Goal: Information Seeking & Learning: Check status

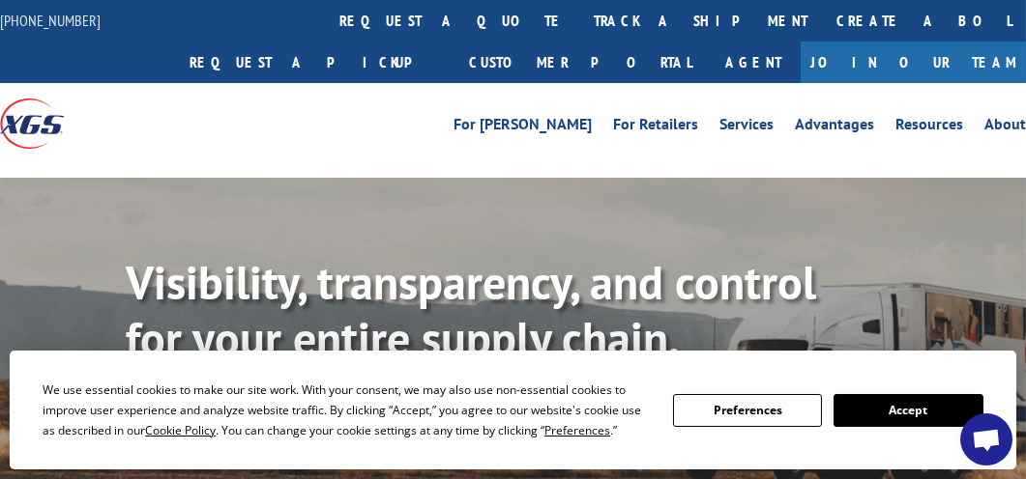
click at [883, 405] on button "Accept" at bounding box center [907, 410] width 149 height 33
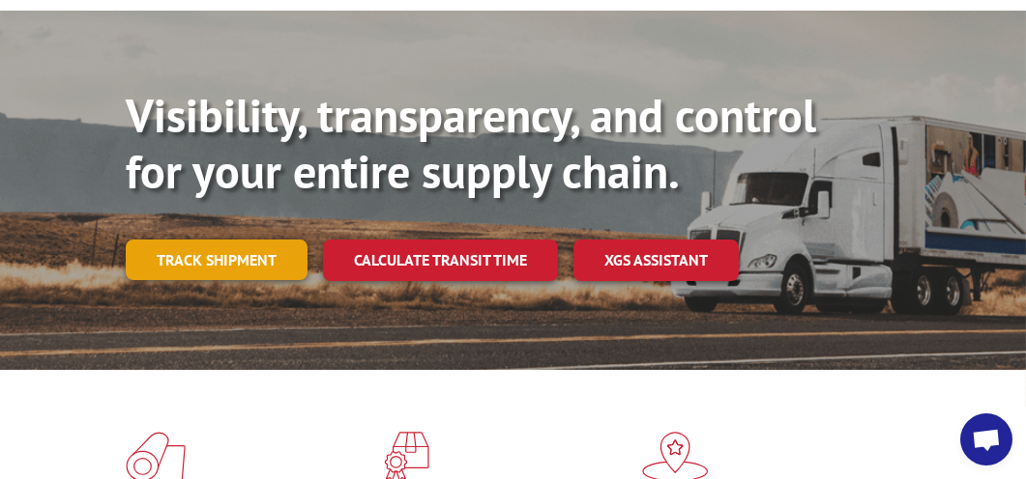
scroll to position [192, 0]
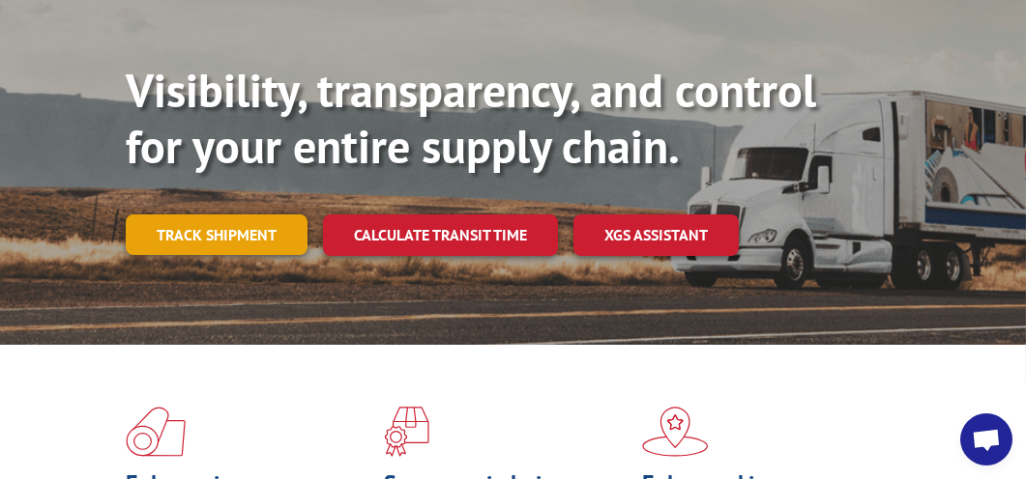
click at [207, 236] on link "Track shipment" at bounding box center [217, 235] width 182 height 41
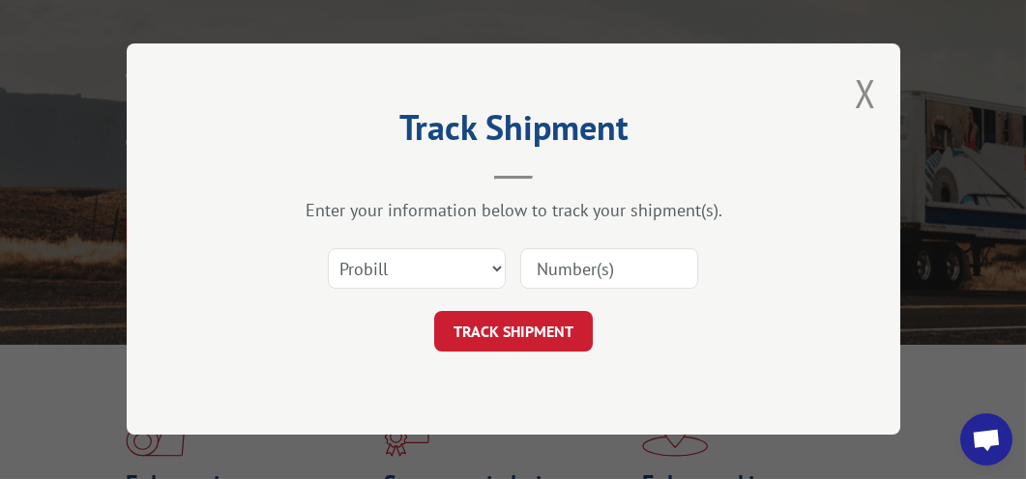
click at [544, 256] on input at bounding box center [609, 269] width 178 height 41
click at [422, 265] on select "Select category... Probill BOL PO" at bounding box center [417, 269] width 178 height 41
select select "bol"
click at [328, 249] on select "Select category... Probill BOL PO" at bounding box center [417, 269] width 178 height 41
click at [649, 258] on input at bounding box center [609, 269] width 178 height 41
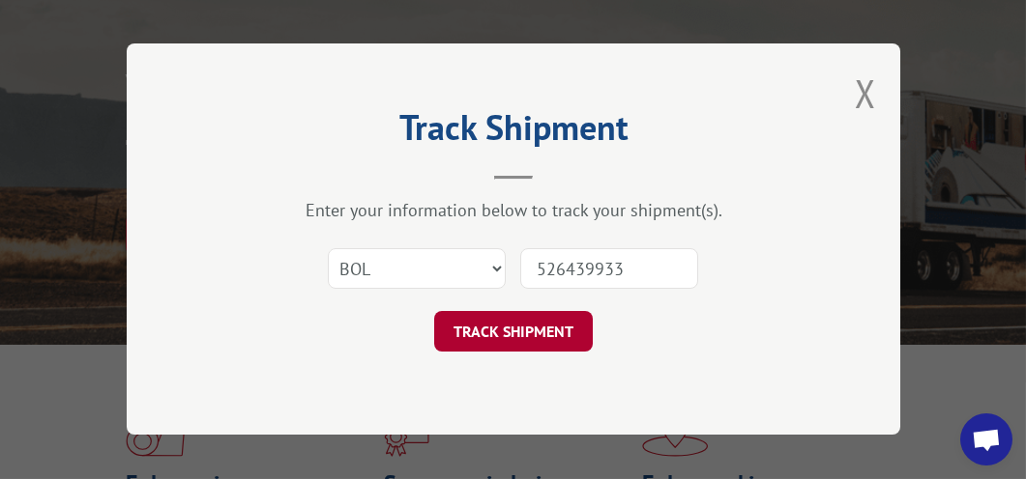
type input "526439933"
click at [519, 343] on button "TRACK SHIPMENT" at bounding box center [513, 332] width 159 height 41
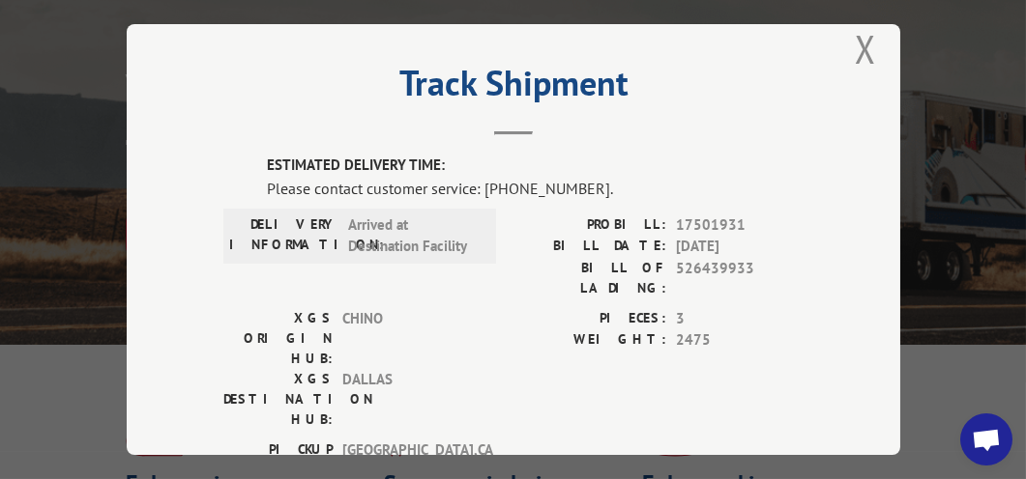
scroll to position [0, 0]
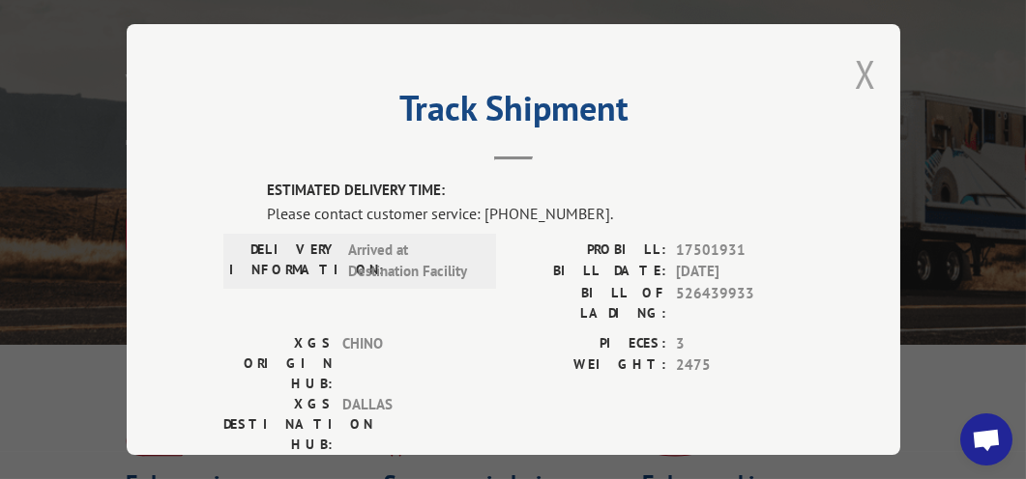
click at [861, 59] on button "Close modal" at bounding box center [864, 73] width 21 height 51
